Goal: Obtain resource: Download file/media

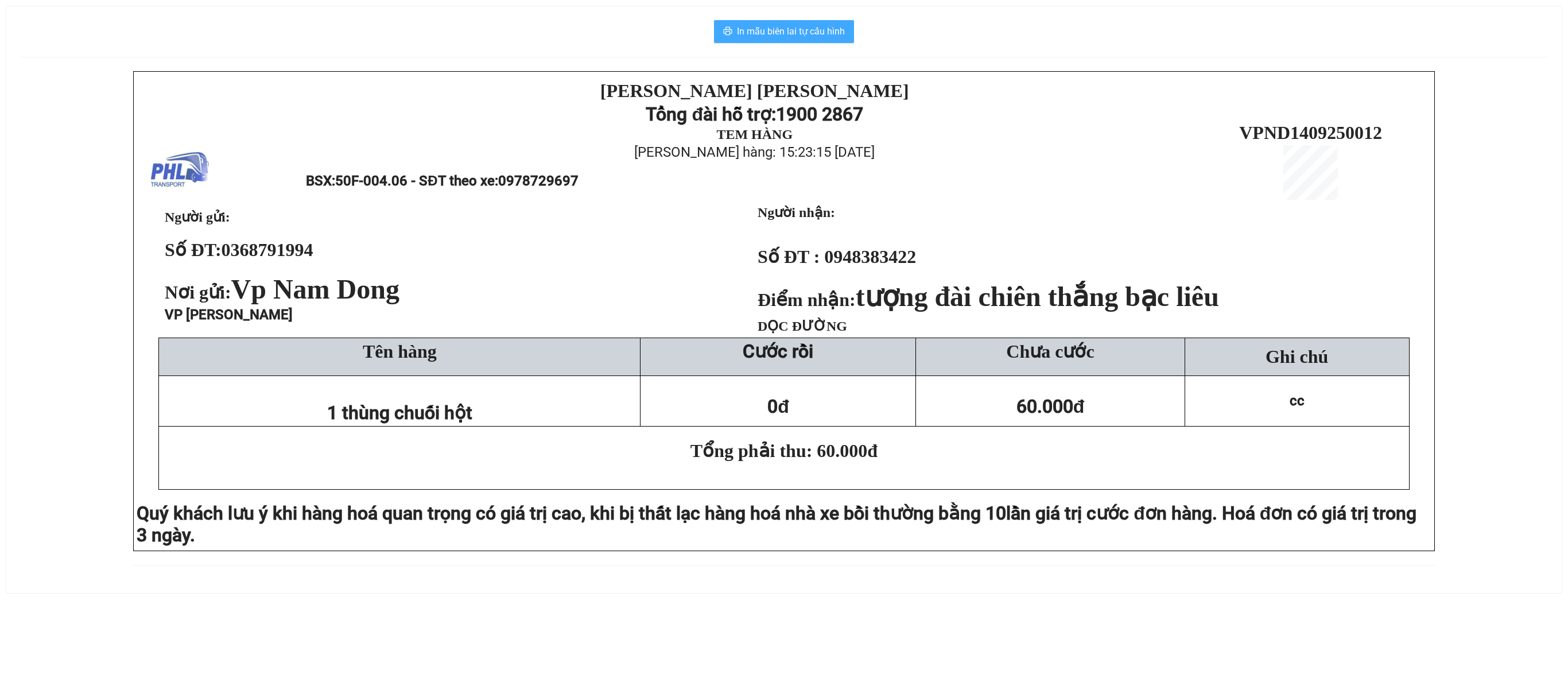
click at [818, 25] on span "In mẫu biên lai tự cấu hình" at bounding box center [791, 31] width 108 height 14
